Goal: Information Seeking & Learning: Check status

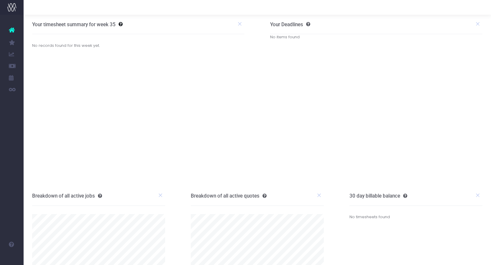
click at [75, 71] on div "Your timesheet summary for week 35 No records found for this week yet. 0% To pr…" at bounding box center [138, 101] width 229 height 172
click at [69, 70] on div "Your timesheet summary for week 35 No records found for this week yet. 0% To pr…" at bounding box center [138, 101] width 229 height 172
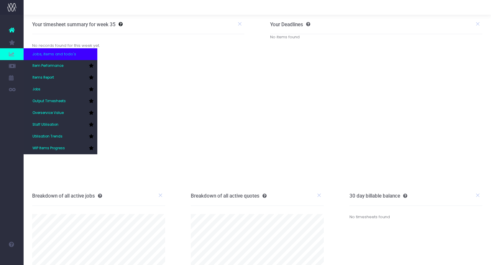
click at [11, 51] on span at bounding box center [12, 54] width 24 height 12
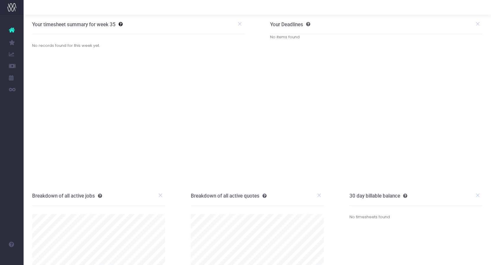
click at [32, 81] on link "Items Report" at bounding box center [28, 78] width 9 height 12
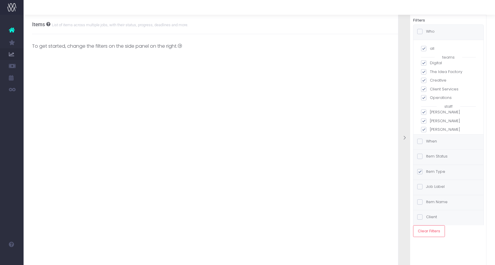
click at [425, 48] on span at bounding box center [423, 48] width 5 height 5
click at [430, 48] on input "all" at bounding box center [432, 48] width 4 height 4
checkbox input "false"
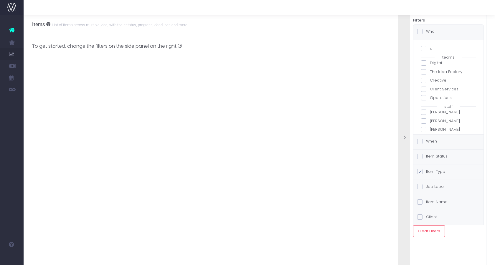
checkbox input "false"
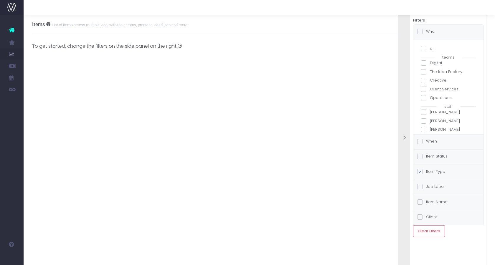
checkbox input "false"
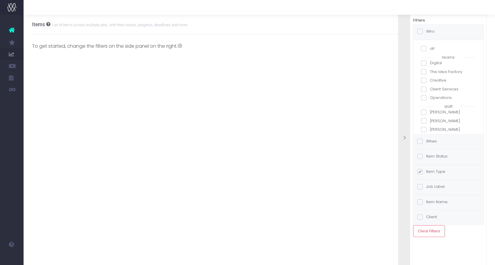
checkbox input "false"
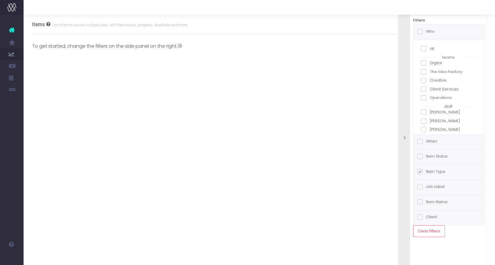
checkbox input "false"
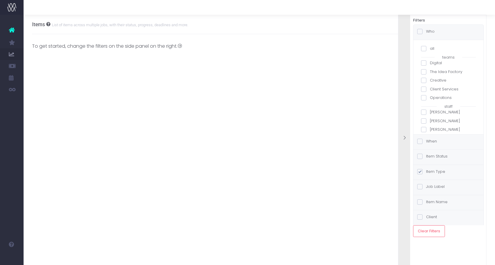
checkbox input "false"
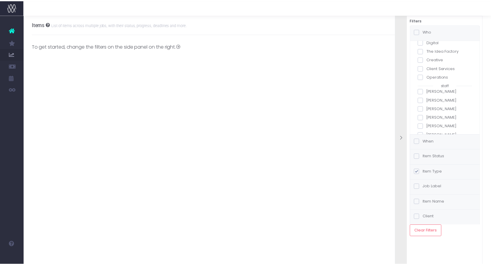
scroll to position [59, 0]
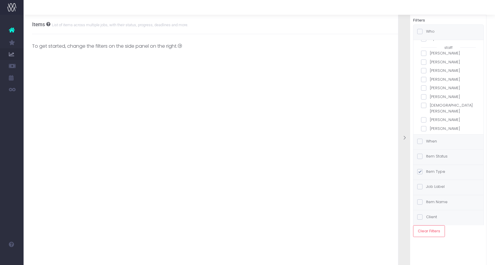
click at [425, 98] on span at bounding box center [423, 96] width 5 height 5
click at [430, 98] on input "Brittany Barry" at bounding box center [432, 96] width 4 height 4
checkbox input "true"
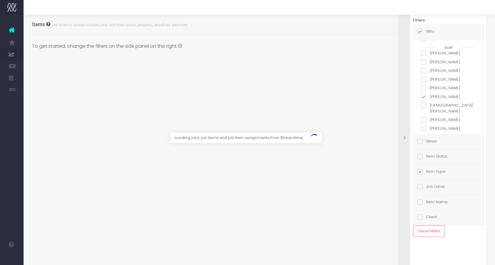
click at [424, 95] on label "Brittany Barry" at bounding box center [448, 97] width 55 height 6
click at [430, 95] on input "Brittany Barry" at bounding box center [432, 96] width 4 height 4
checkbox input "false"
click at [425, 88] on label "Brianna Young" at bounding box center [448, 88] width 55 height 6
click at [430, 88] on input "Brianna Young" at bounding box center [432, 87] width 4 height 4
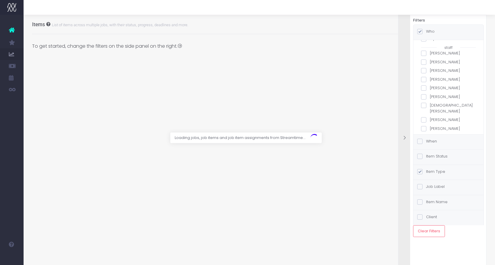
checkbox input "true"
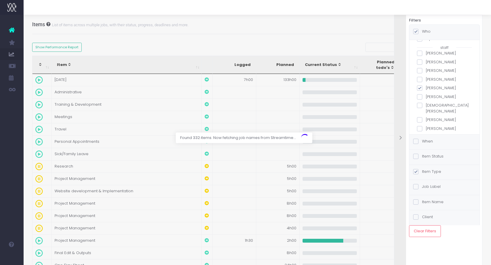
click at [397, 130] on div at bounding box center [400, 138] width 12 height 265
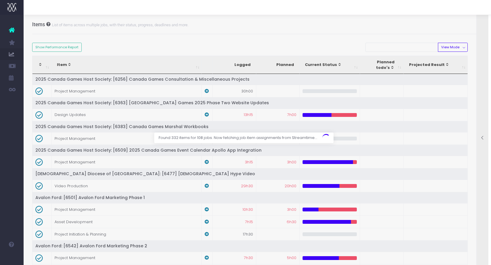
click at [459, 46] on div at bounding box center [245, 132] width 491 height 265
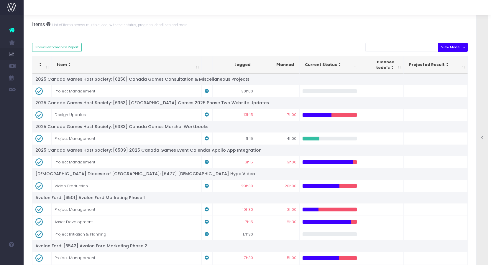
click at [460, 47] on button "View Mode" at bounding box center [453, 47] width 30 height 9
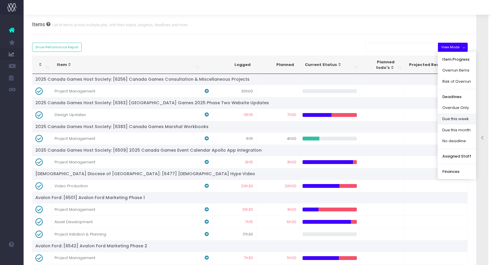
click at [454, 118] on link "Due this week" at bounding box center [457, 119] width 38 height 11
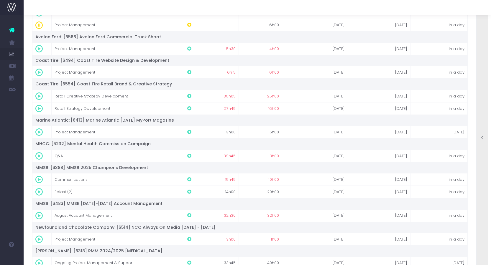
scroll to position [0, 0]
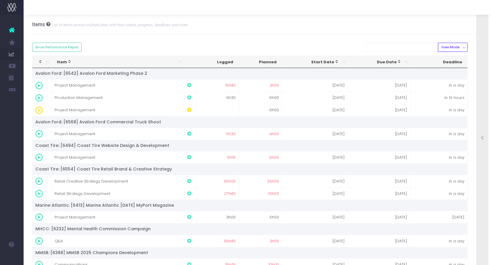
click at [483, 73] on div at bounding box center [482, 138] width 12 height 265
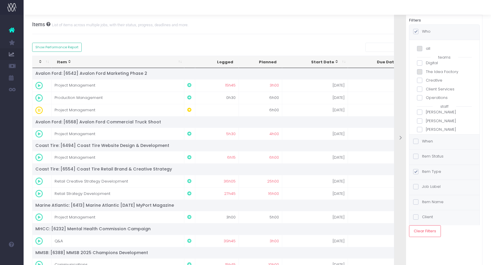
click at [302, 33] on div "Items List of items across multiple jobs, with their status, progress, deadline…" at bounding box center [257, 24] width 450 height 19
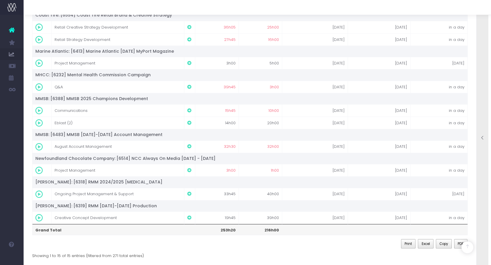
scroll to position [156, 0]
